Goal: Information Seeking & Learning: Check status

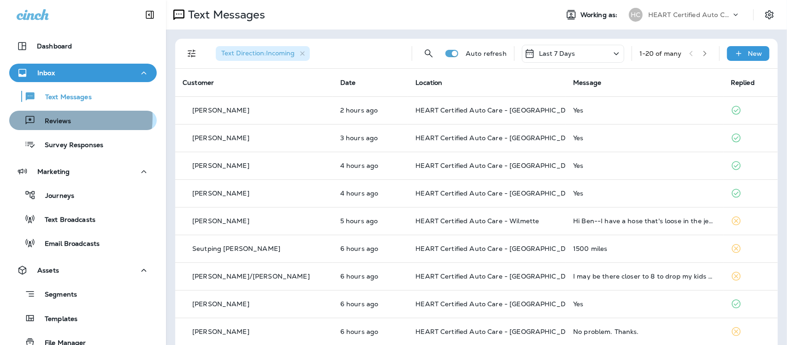
click at [52, 118] on p "Reviews" at bounding box center [52, 121] width 35 height 9
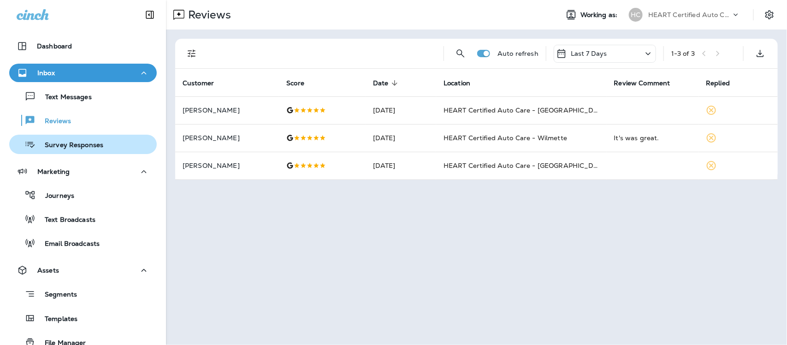
click at [71, 146] on p "Survey Responses" at bounding box center [69, 145] width 68 height 9
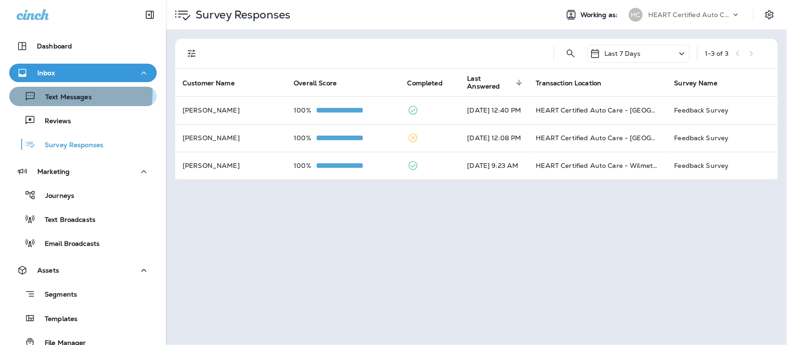
click at [64, 94] on p "Text Messages" at bounding box center [64, 97] width 56 height 9
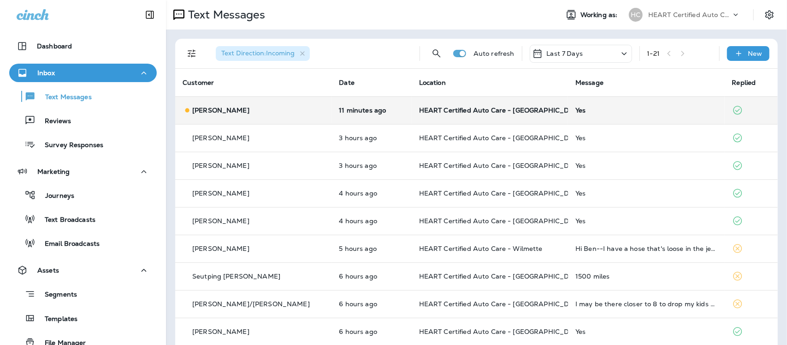
click at [575, 109] on div "Yes" at bounding box center [646, 109] width 142 height 7
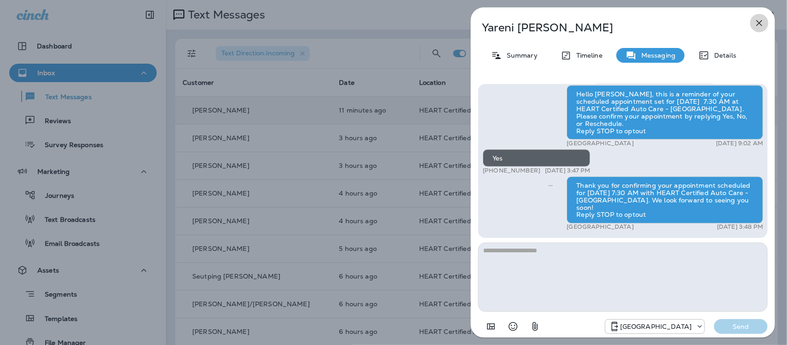
drag, startPoint x: 761, startPoint y: 22, endPoint x: 756, endPoint y: 22, distance: 5.1
click at [761, 23] on icon "button" at bounding box center [759, 23] width 11 height 11
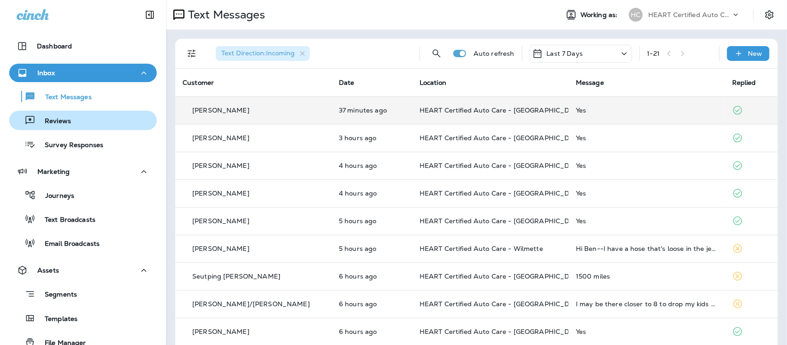
click at [60, 121] on p "Reviews" at bounding box center [52, 121] width 35 height 9
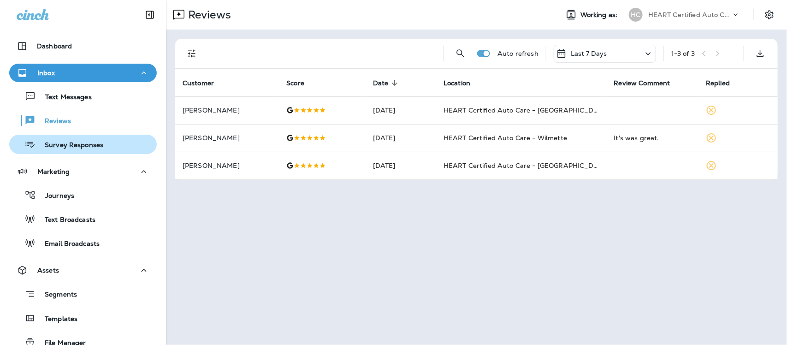
click at [66, 146] on p "Survey Responses" at bounding box center [69, 145] width 68 height 9
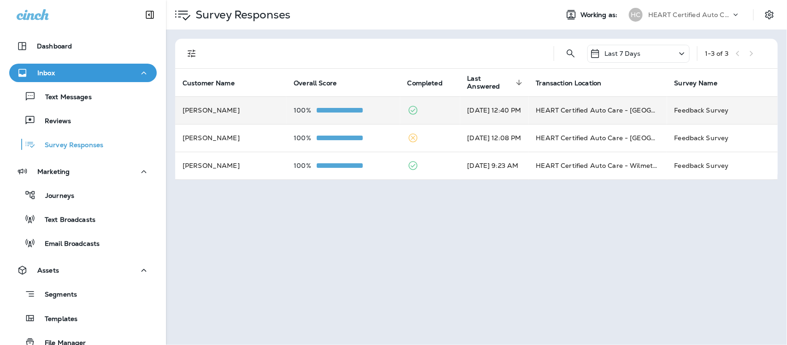
click at [483, 108] on td "[DATE] 12:40 PM" at bounding box center [494, 110] width 69 height 28
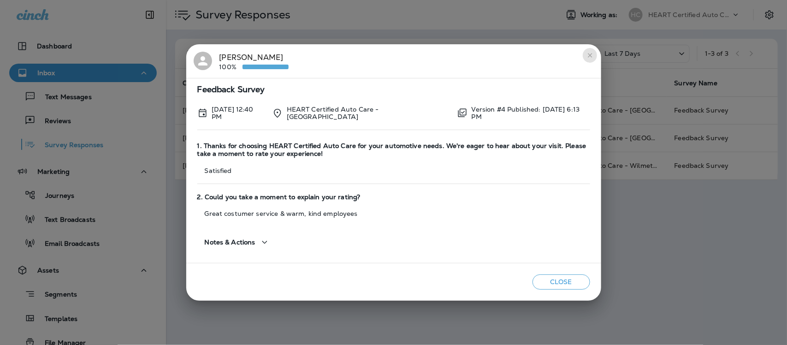
click at [589, 57] on icon "close" at bounding box center [590, 55] width 4 height 4
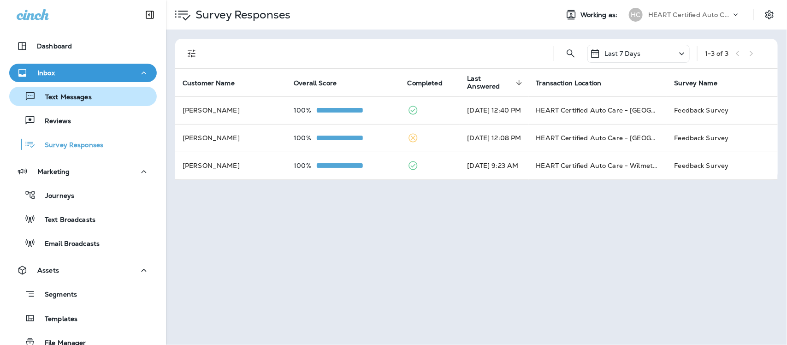
click at [71, 96] on p "Text Messages" at bounding box center [64, 97] width 56 height 9
